Goal: Transaction & Acquisition: Book appointment/travel/reservation

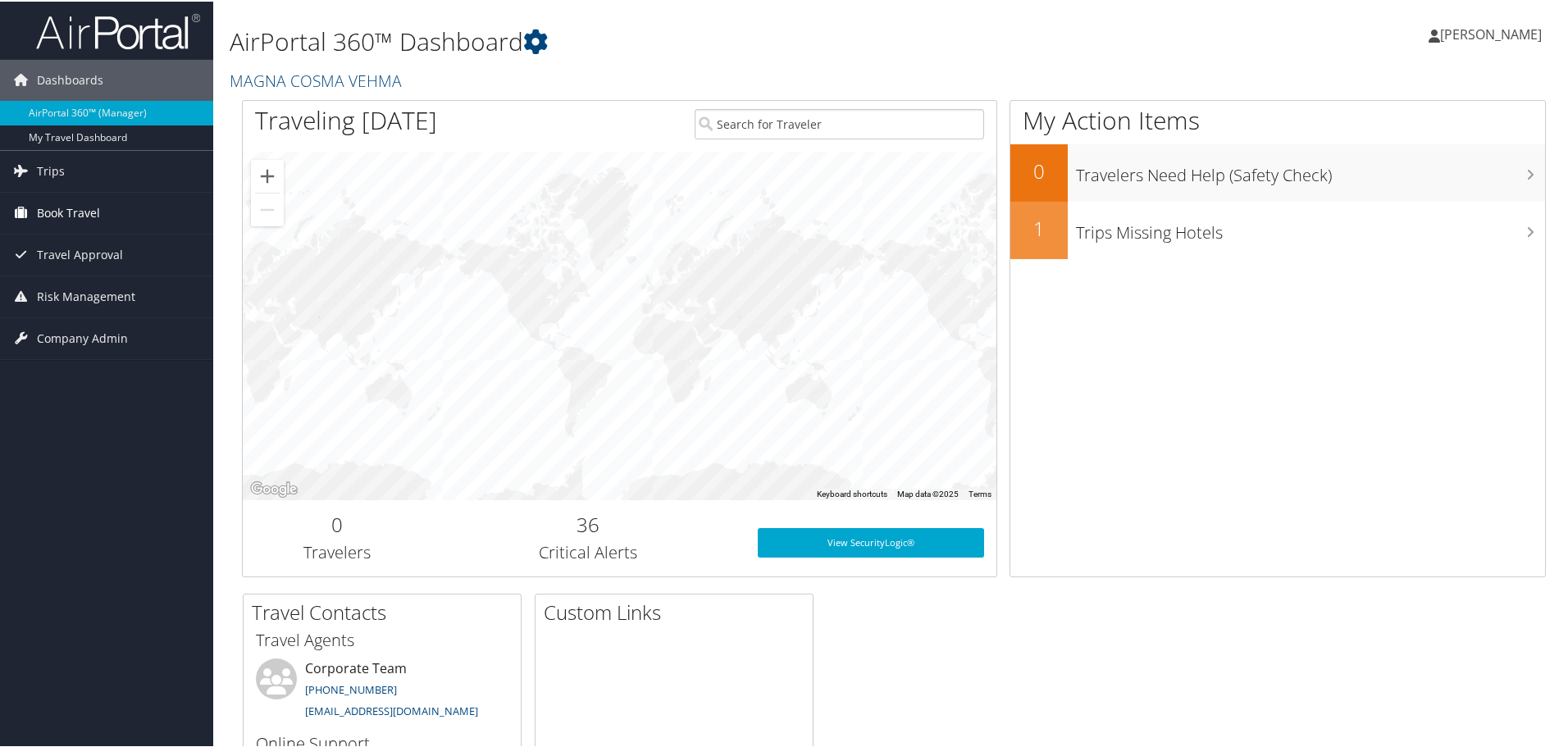
click at [98, 210] on span "Book Travel" at bounding box center [68, 211] width 63 height 41
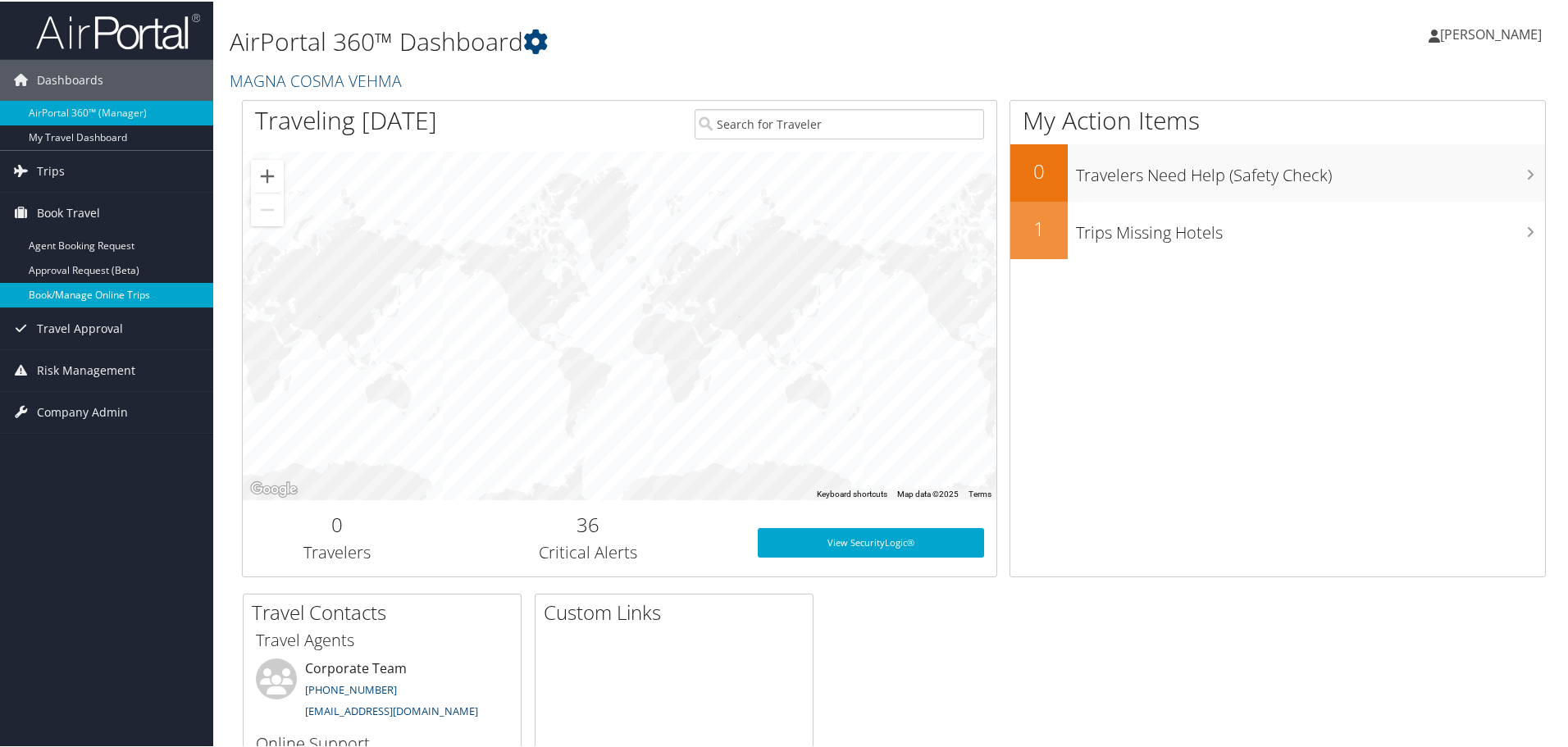
click at [136, 292] on link "Book/Manage Online Trips" at bounding box center [106, 293] width 213 height 24
